Goal: Task Accomplishment & Management: Manage account settings

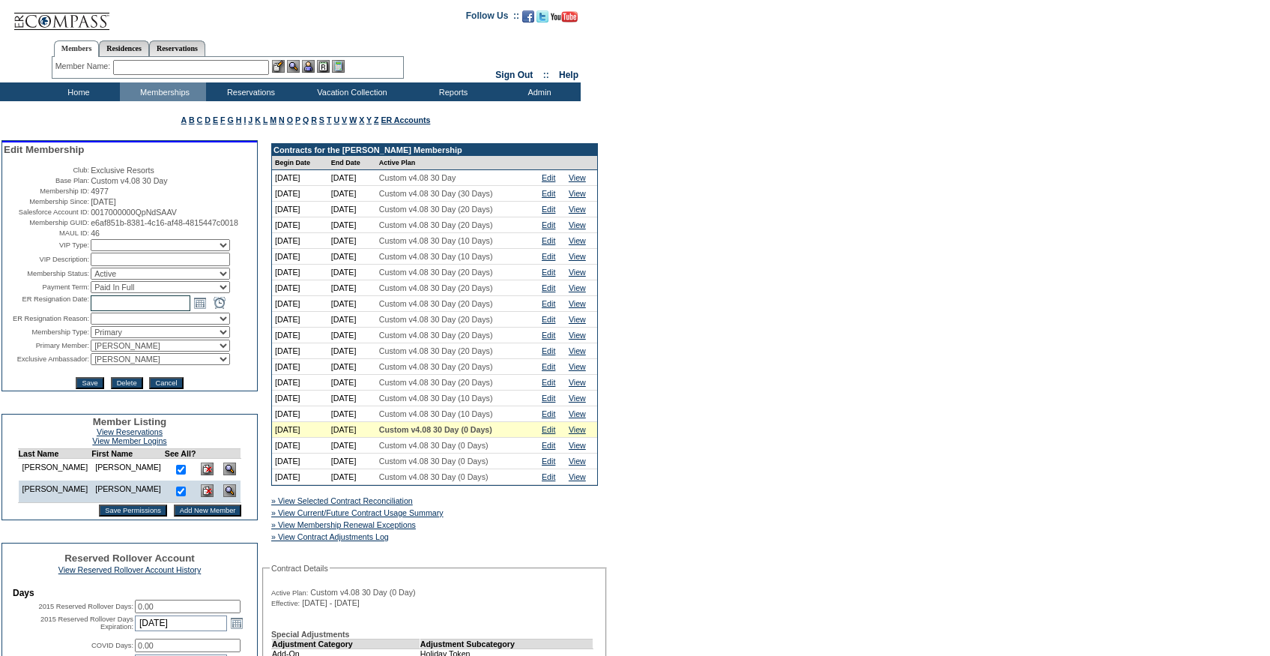
click at [127, 311] on input "text" at bounding box center [141, 303] width 100 height 16
paste input "9/24/2025, 2:30 PM"
type input "9/24/2025, 2:30 PM"
type input "2025-09-24-14-30-00"
type input "[DATE] 2:30 PM"
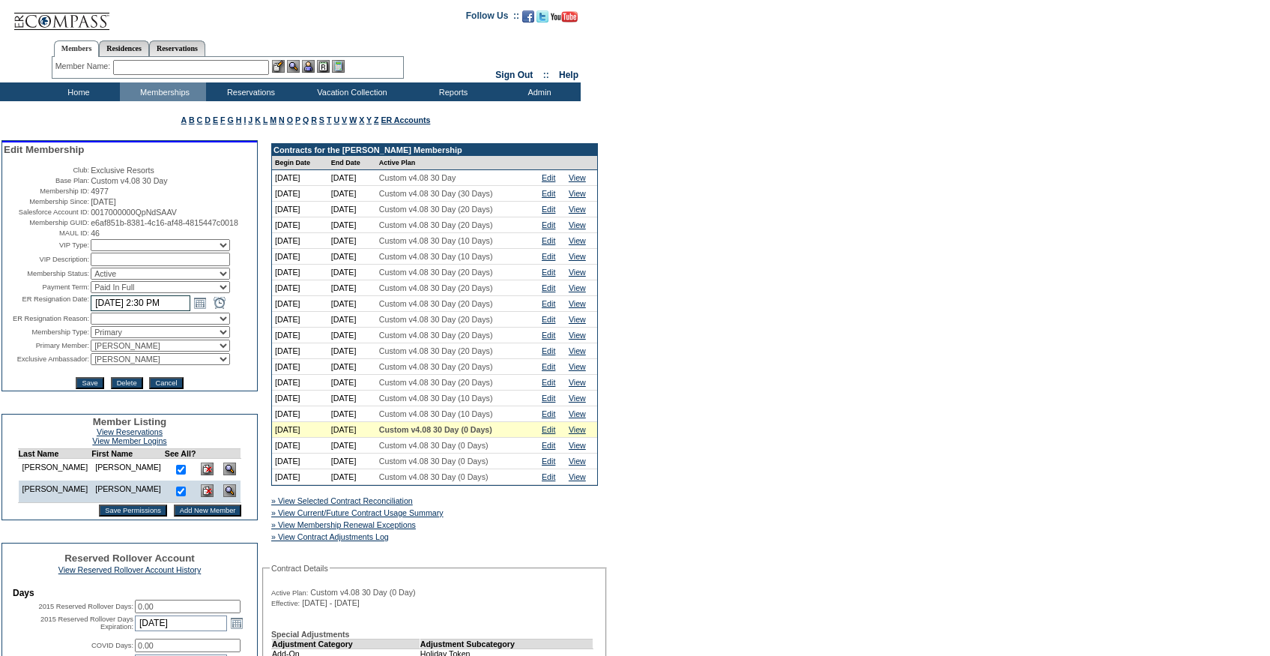
click at [139, 280] on select "Active Restricted Expired Inactive Past Due Disabled Resigned - Active Resigned…" at bounding box center [160, 274] width 139 height 12
select select "ResignedInactive"
click at [91, 280] on select "Active Restricted Expired Inactive Past Due Disabled Resigned - Active Resigned…" at bounding box center [160, 274] width 139 height 12
click at [231, 311] on td "2025-09-24-14-30-00 9/24/2025 2:30 PM Open the calendar popup. << < September 2…" at bounding box center [173, 302] width 165 height 16
click at [143, 324] on select "Changing life stage Club Management Dues too high General availability Holiday …" at bounding box center [160, 318] width 139 height 12
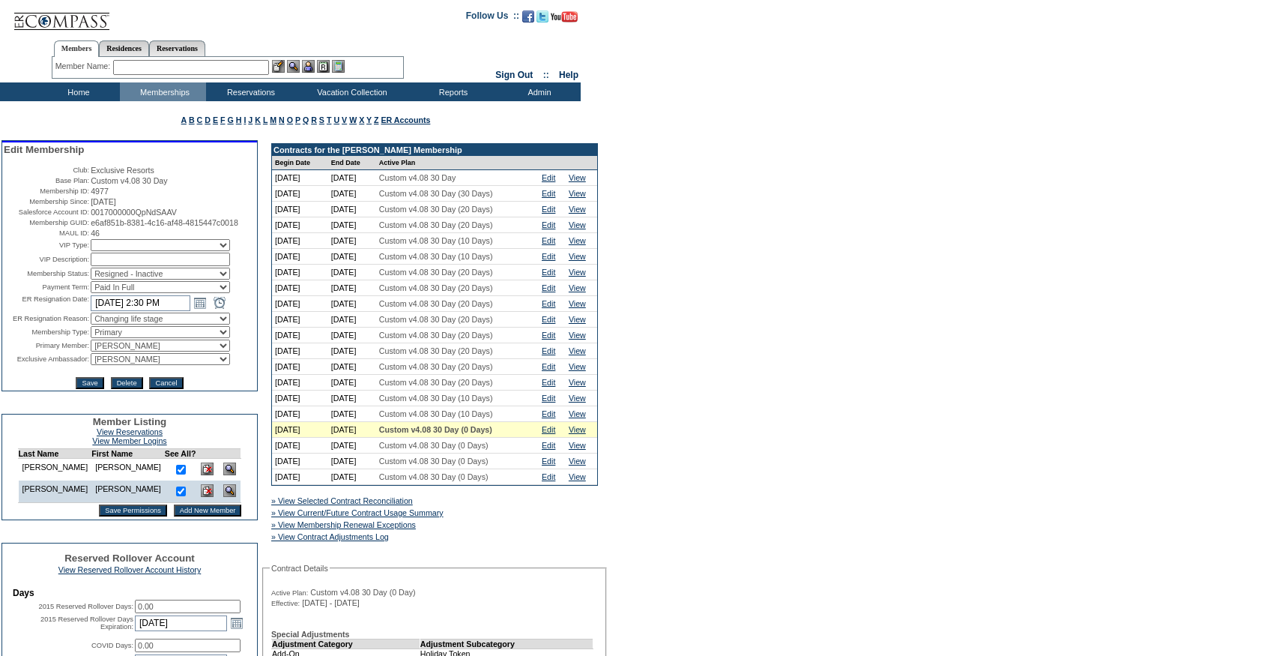
click at [91, 324] on select "Changing life stage Club Management Dues too high General availability Holiday …" at bounding box center [160, 318] width 139 height 12
click at [106, 324] on select "Changing life stage Club Management Dues too high General availability Holiday …" at bounding box center [160, 318] width 139 height 12
select select "generalavailability"
click at [91, 324] on select "Changing life stage Club Management Dues too high General availability Holiday …" at bounding box center [160, 318] width 139 height 12
click at [119, 365] on select "IT Group Admin Alma Smith Peter Dawson Team Accounting (MSM) Stephanie Simons S…" at bounding box center [160, 359] width 139 height 12
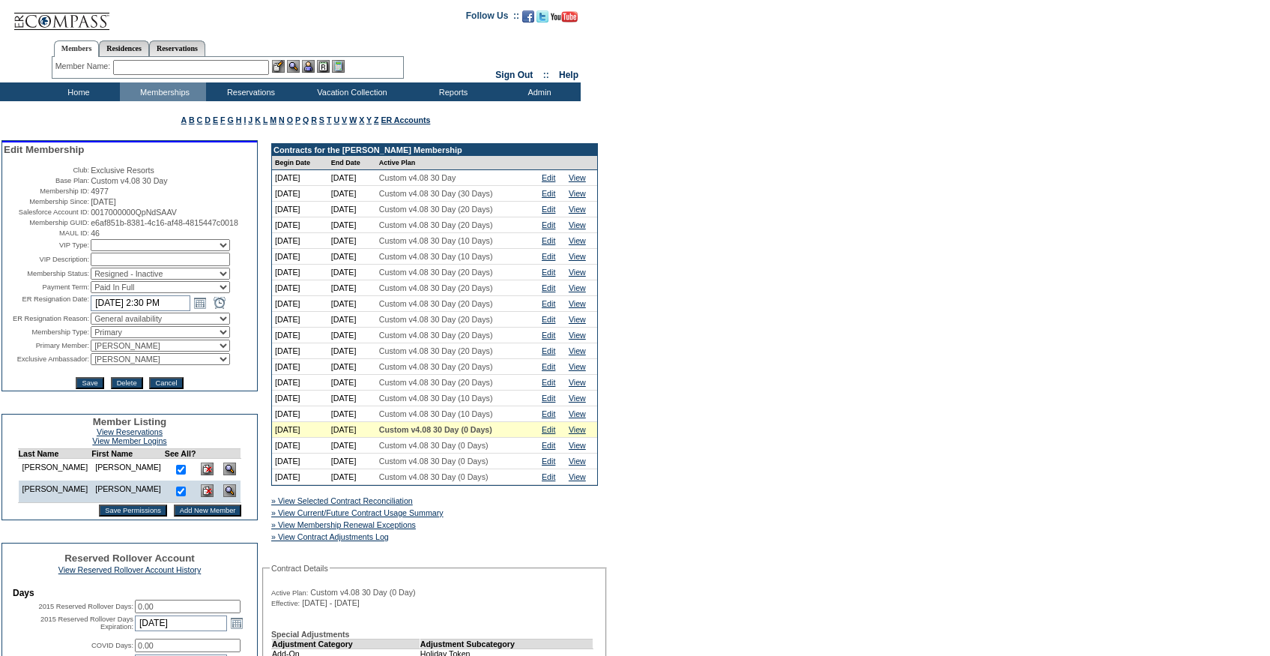
click at [138, 365] on select "IT Group Admin Alma Smith Peter Dawson Team Accounting (MSM) Stephanie Simons S…" at bounding box center [160, 359] width 139 height 12
select select "36094"
click at [91, 365] on select "IT Group Admin Alma Smith Peter Dawson Team Accounting (MSM) Stephanie Simons S…" at bounding box center [160, 359] width 139 height 12
click at [82, 389] on input "Save" at bounding box center [90, 383] width 28 height 12
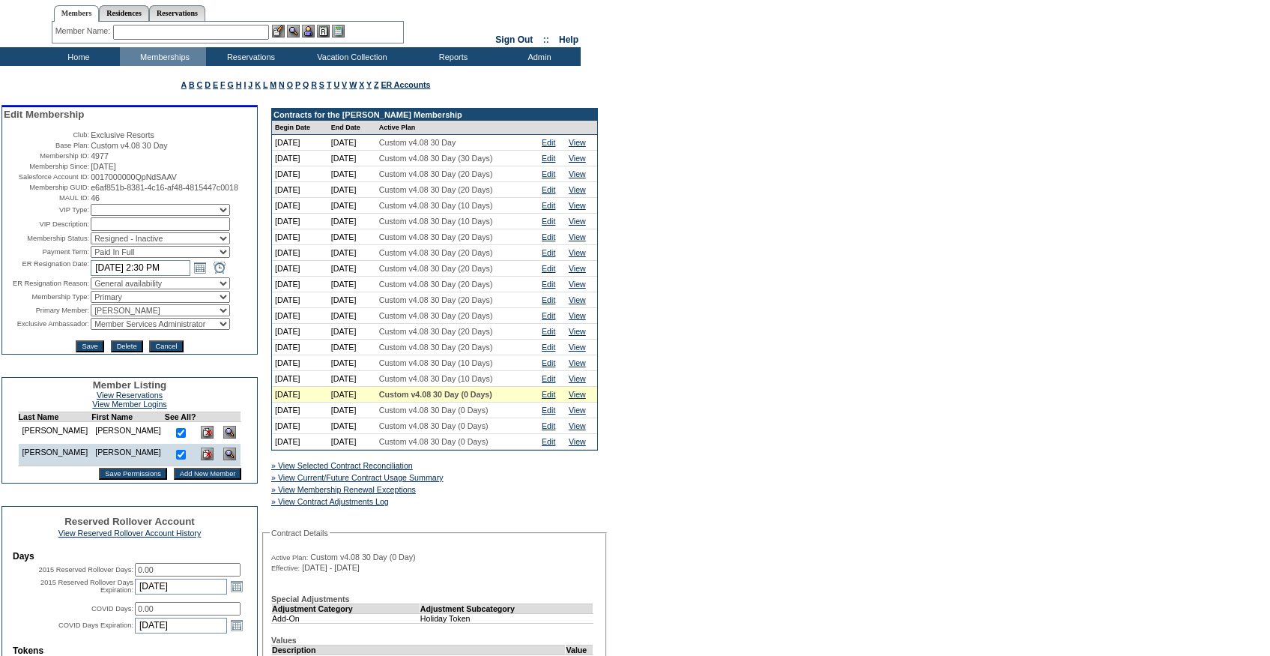
scroll to position [40, 0]
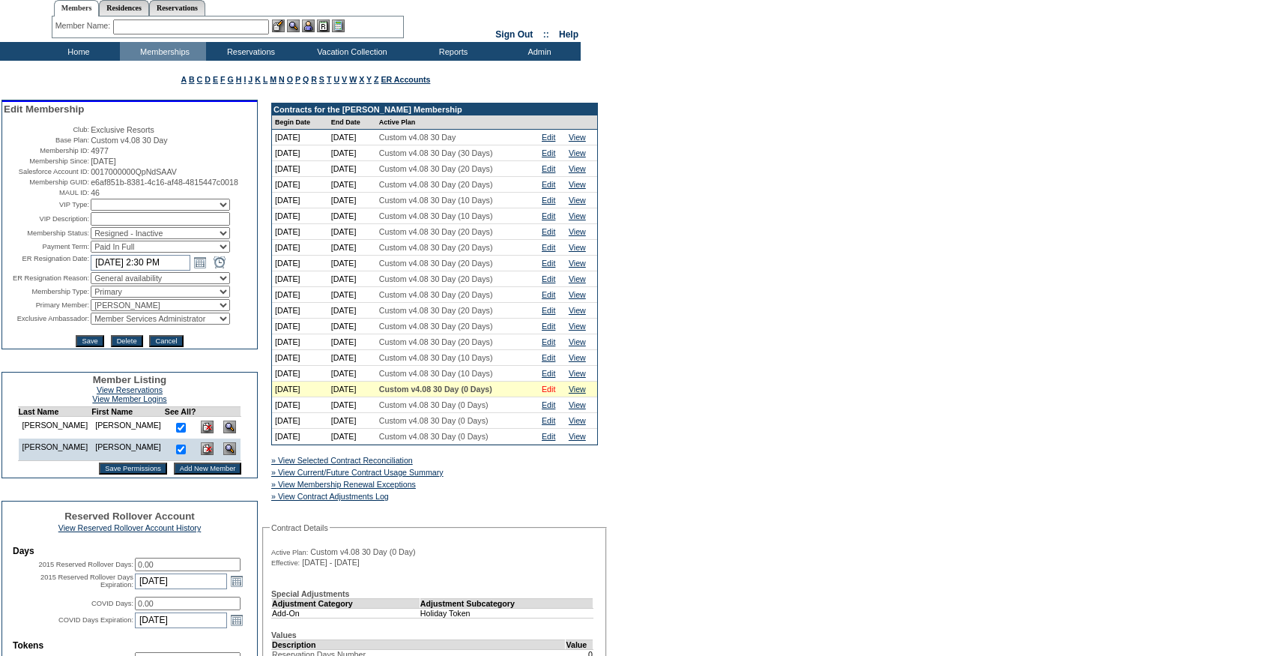
click at [555, 393] on link "Edit" at bounding box center [548, 388] width 13 height 9
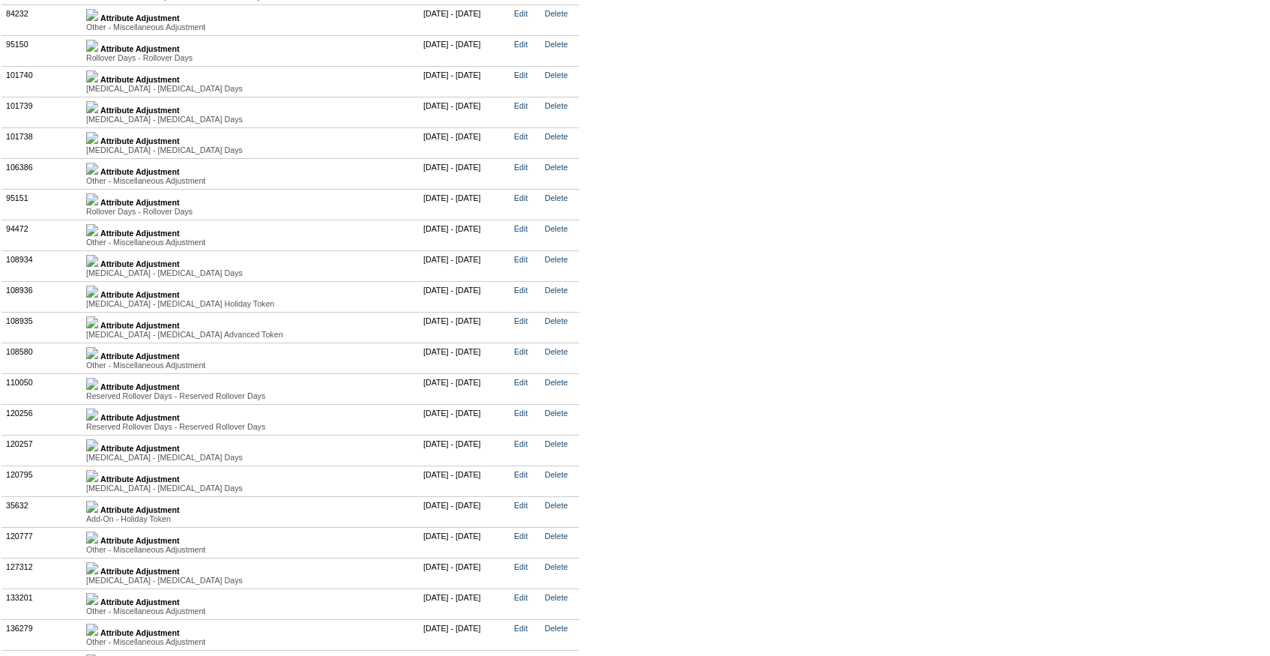
scroll to position [3911, 0]
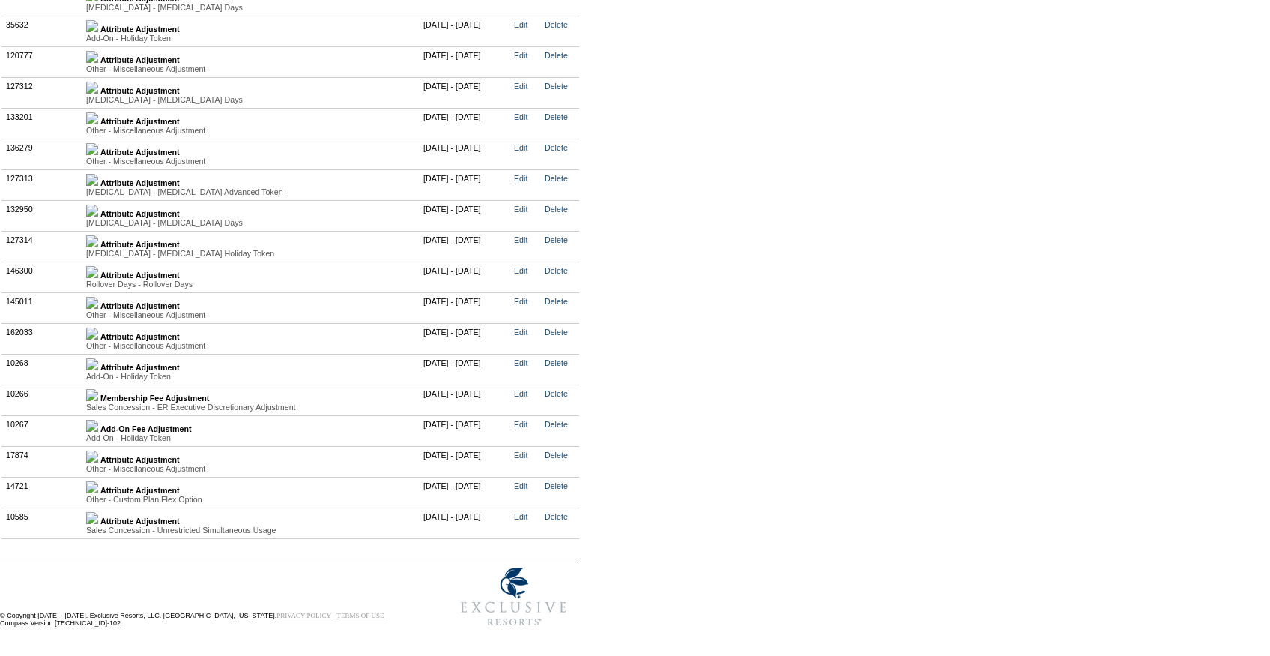
click at [98, 458] on link at bounding box center [92, 459] width 12 height 9
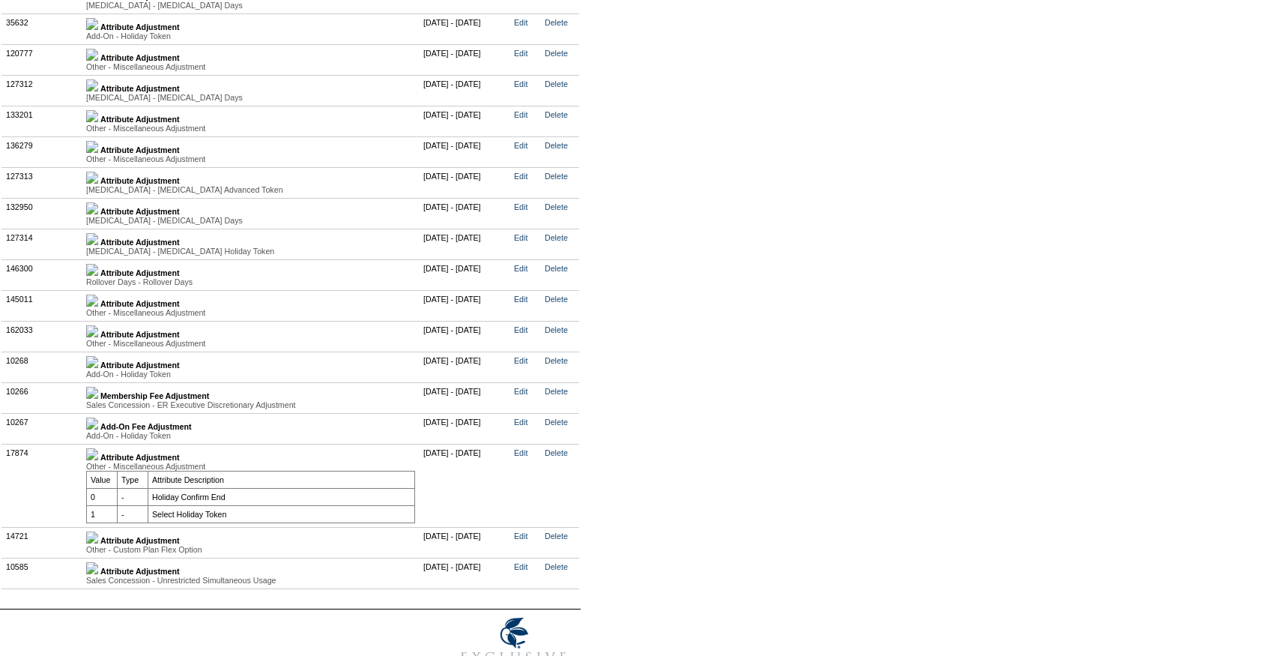
click at [98, 337] on img at bounding box center [92, 331] width 12 height 12
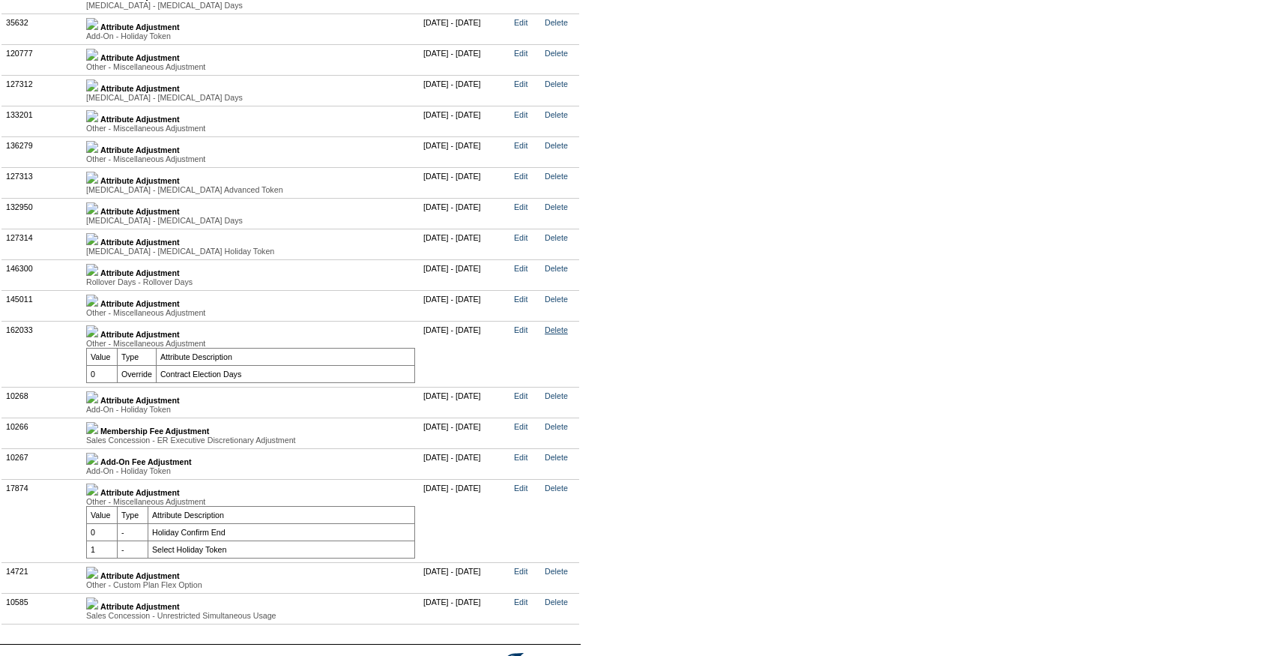
click at [568, 334] on link "Delete" at bounding box center [556, 329] width 23 height 9
